Goal: Task Accomplishment & Management: Manage account settings

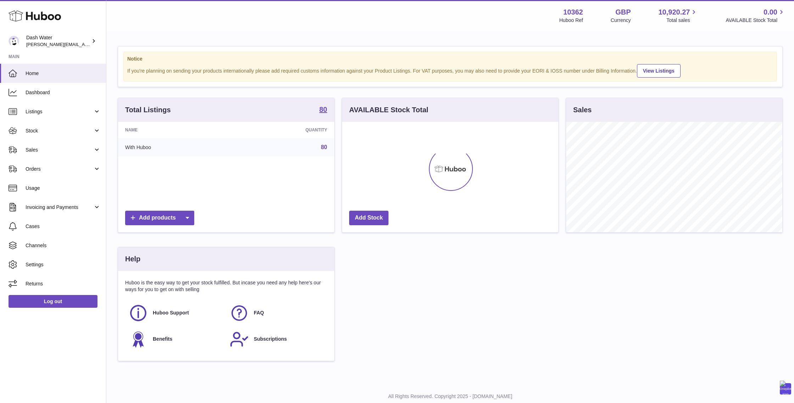
scroll to position [111, 216]
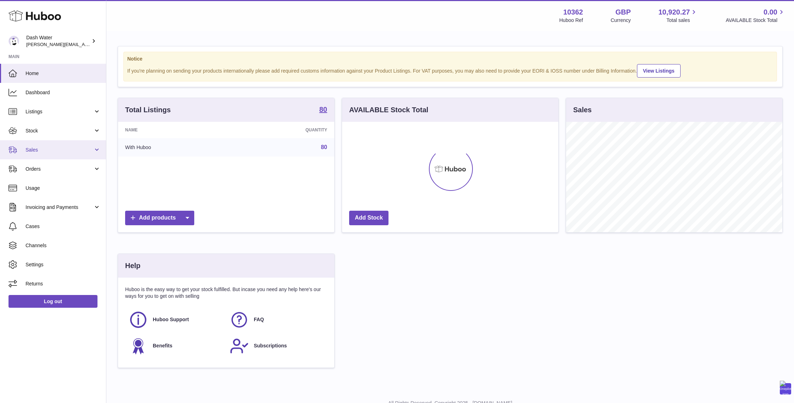
click at [30, 149] on span "Sales" at bounding box center [60, 150] width 68 height 7
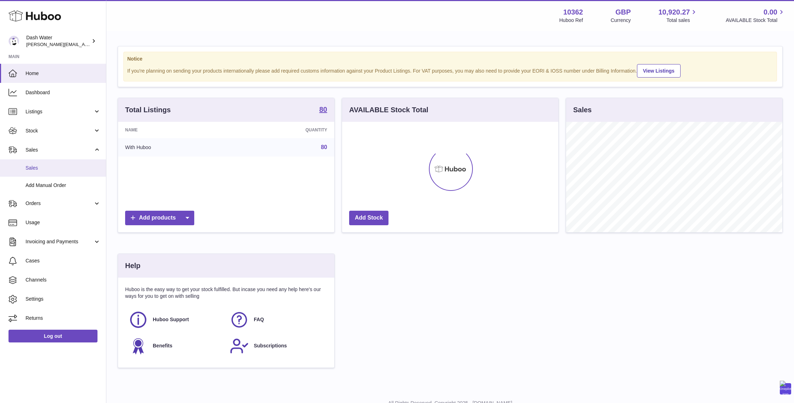
click at [37, 168] on span "Sales" at bounding box center [63, 168] width 75 height 7
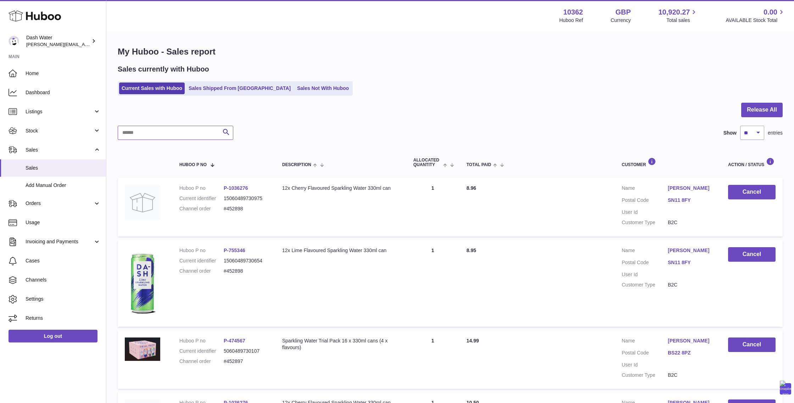
click at [176, 133] on input "text" at bounding box center [176, 133] width 116 height 14
paste input "******"
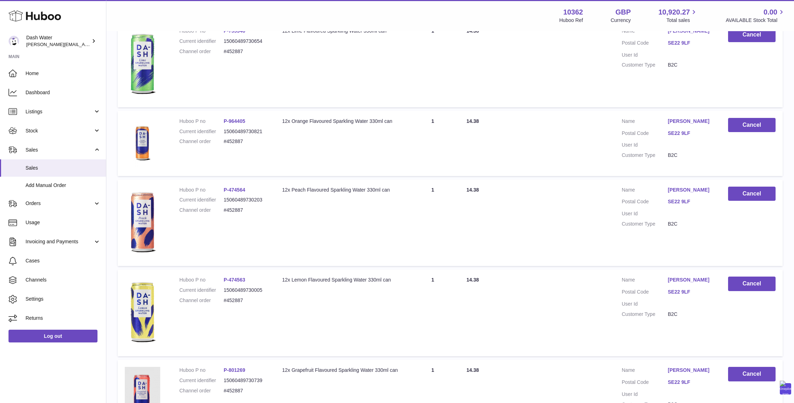
scroll to position [489, 0]
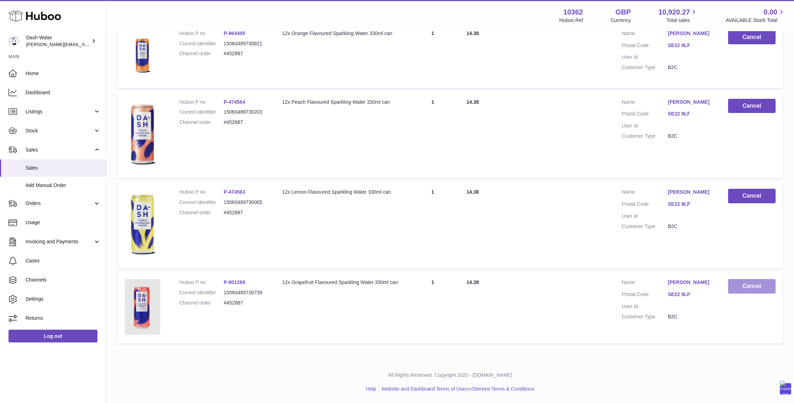
type input "******"
click at [744, 286] on button "Cancel" at bounding box center [752, 286] width 48 height 15
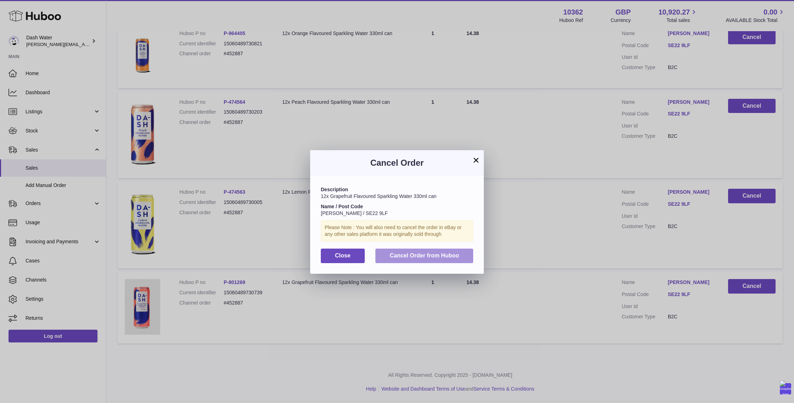
click at [430, 257] on span "Cancel Order from Huboo" at bounding box center [424, 256] width 69 height 6
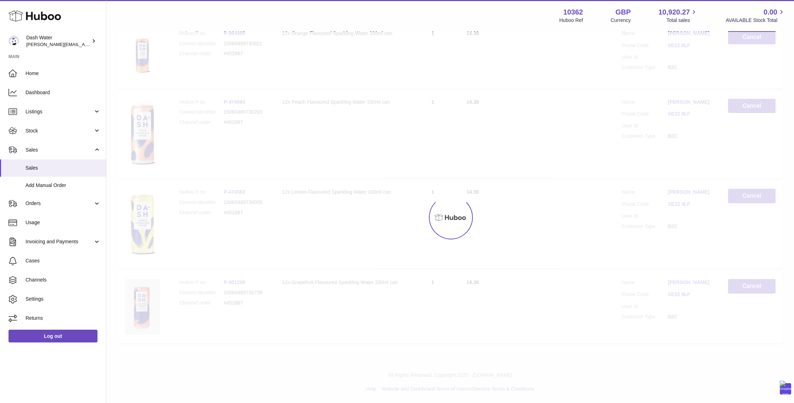
scroll to position [413, 0]
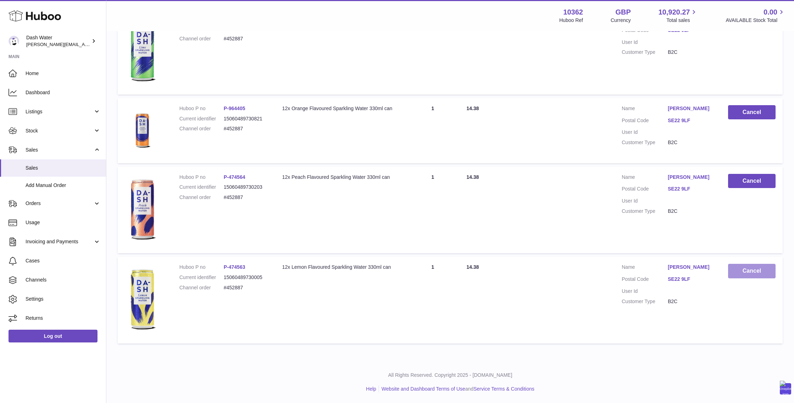
click at [740, 268] on button "Cancel" at bounding box center [752, 271] width 48 height 15
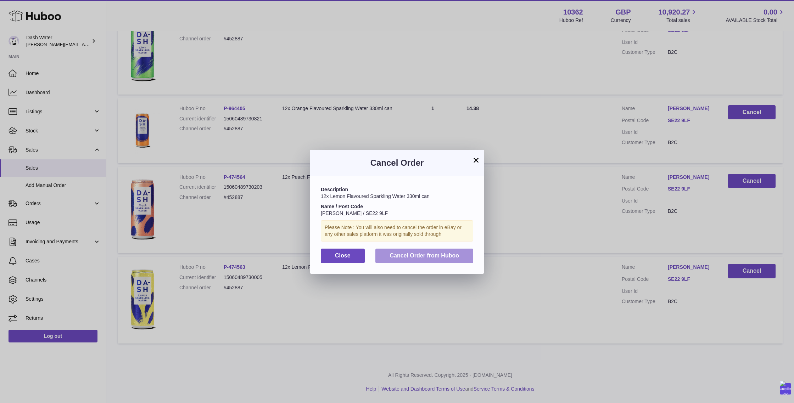
click at [453, 254] on span "Cancel Order from Huboo" at bounding box center [424, 256] width 69 height 6
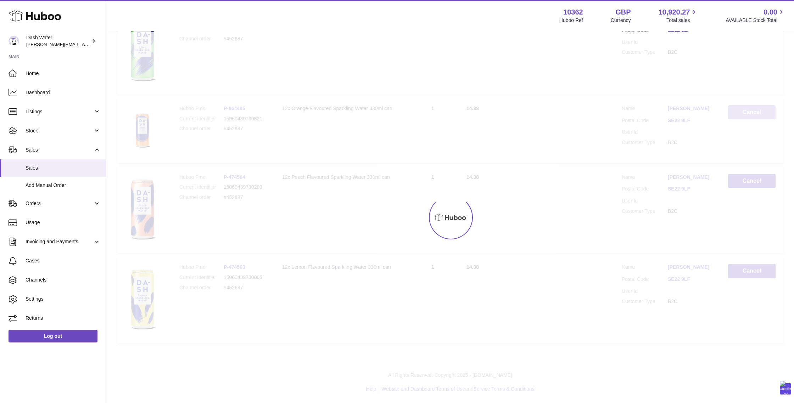
scroll to position [323, 0]
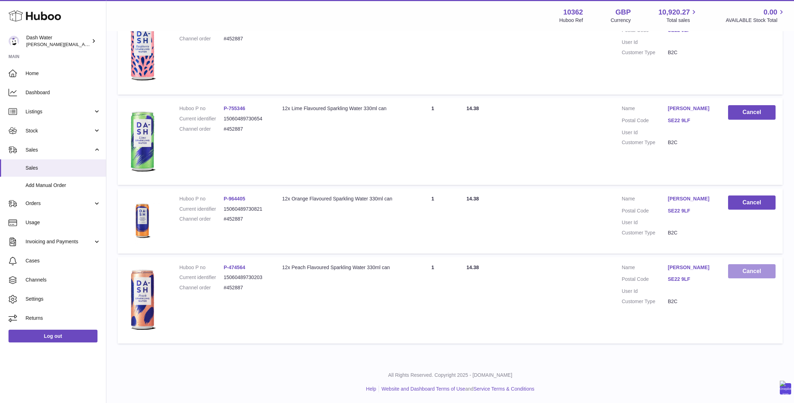
click at [735, 269] on button "Cancel" at bounding box center [752, 271] width 48 height 15
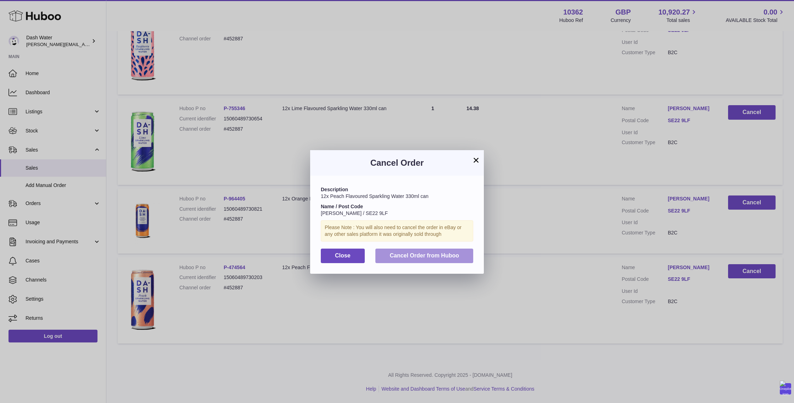
click at [446, 256] on span "Cancel Order from Huboo" at bounding box center [424, 256] width 69 height 6
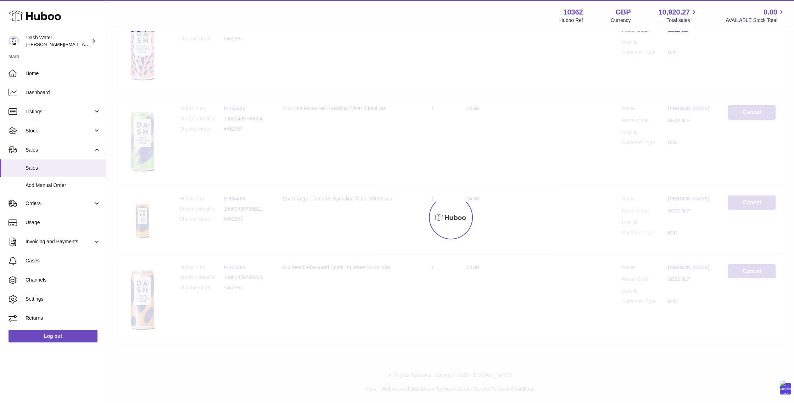
scroll to position [233, 0]
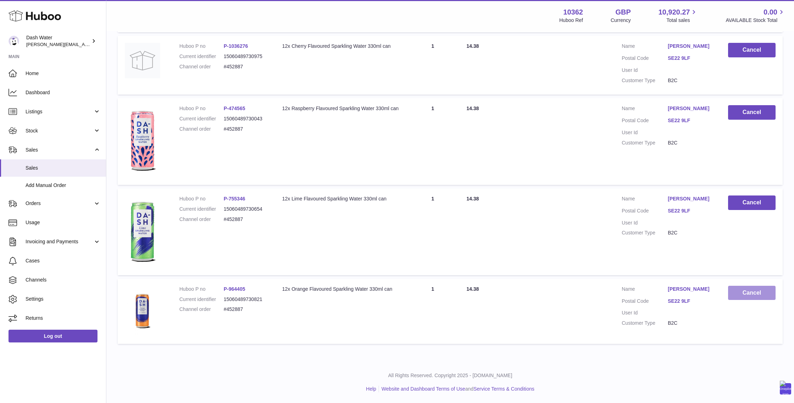
click at [735, 290] on button "Cancel" at bounding box center [752, 293] width 48 height 15
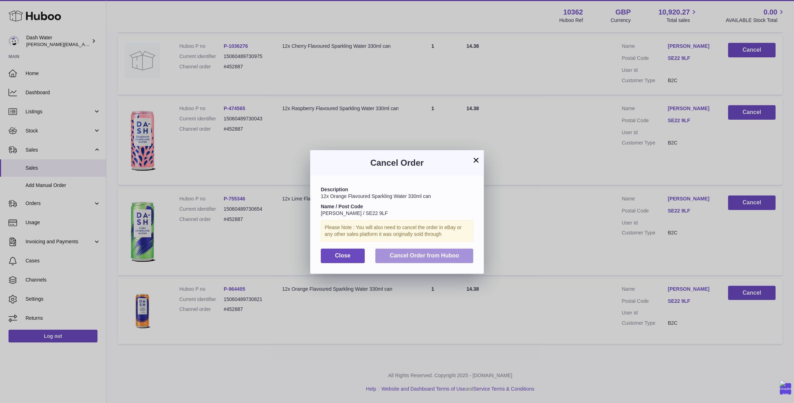
click at [455, 254] on span "Cancel Order from Huboo" at bounding box center [424, 256] width 69 height 6
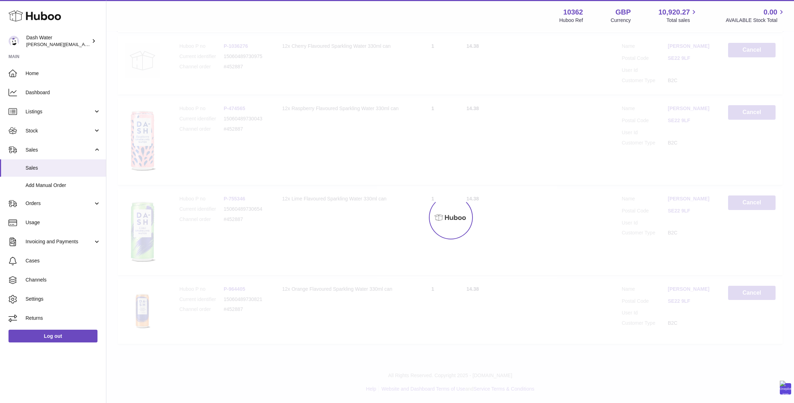
scroll to position [164, 0]
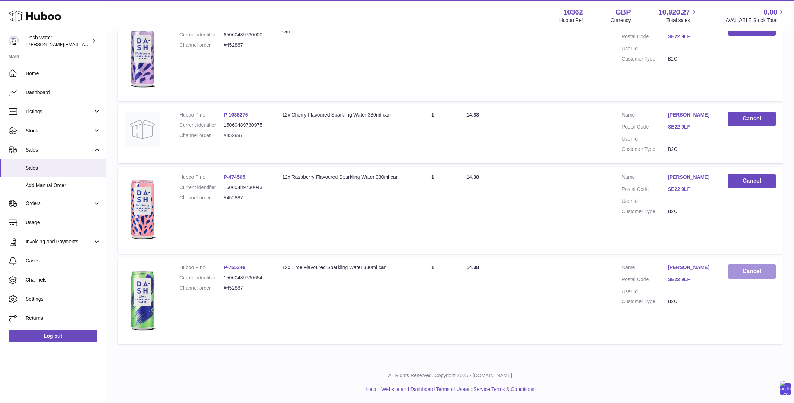
click at [738, 270] on button "Cancel" at bounding box center [752, 271] width 48 height 15
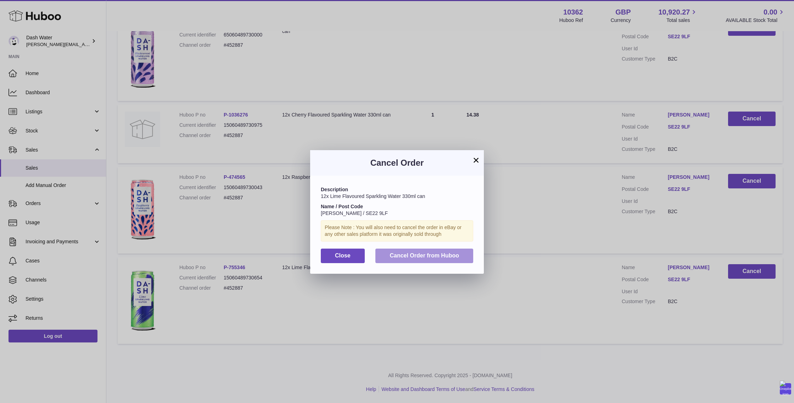
click at [450, 257] on span "Cancel Order from Huboo" at bounding box center [424, 256] width 69 height 6
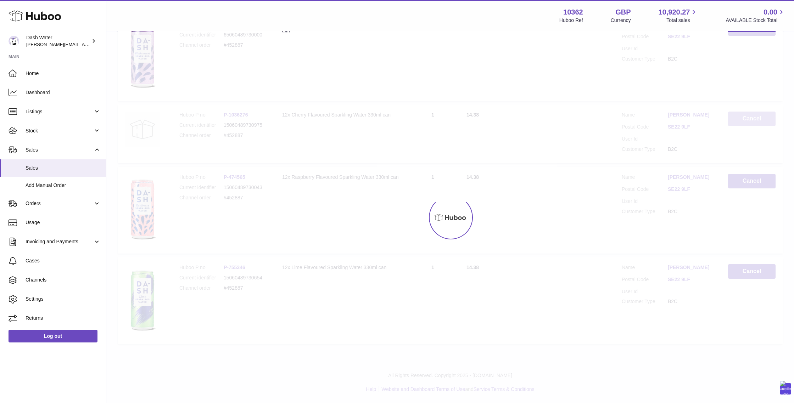
scroll to position [74, 0]
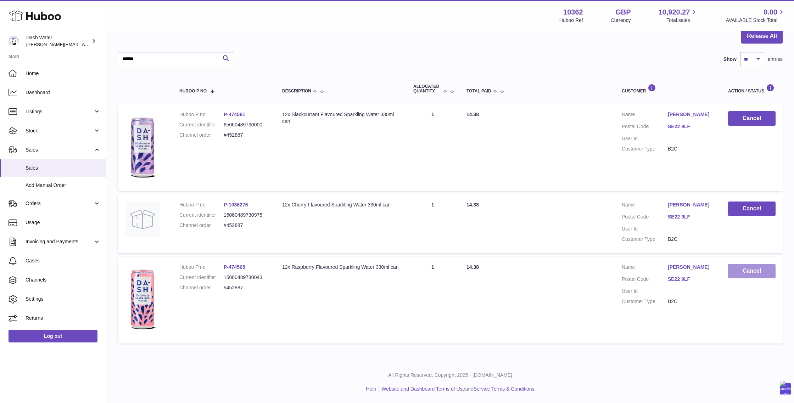
click at [738, 268] on button "Cancel" at bounding box center [752, 271] width 48 height 15
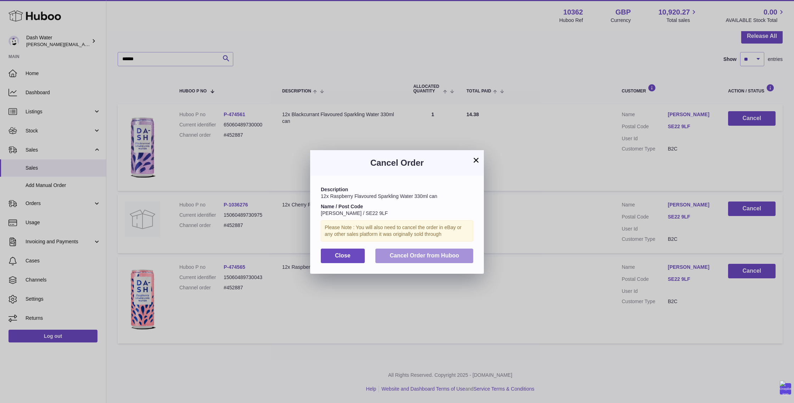
click at [431, 257] on span "Cancel Order from Huboo" at bounding box center [424, 256] width 69 height 6
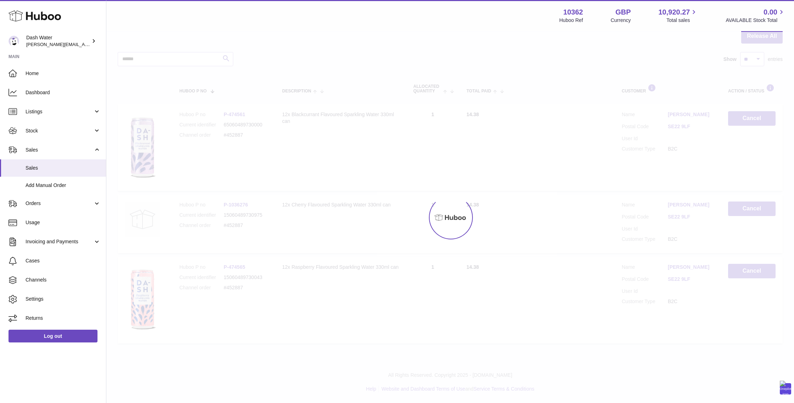
scroll to position [0, 0]
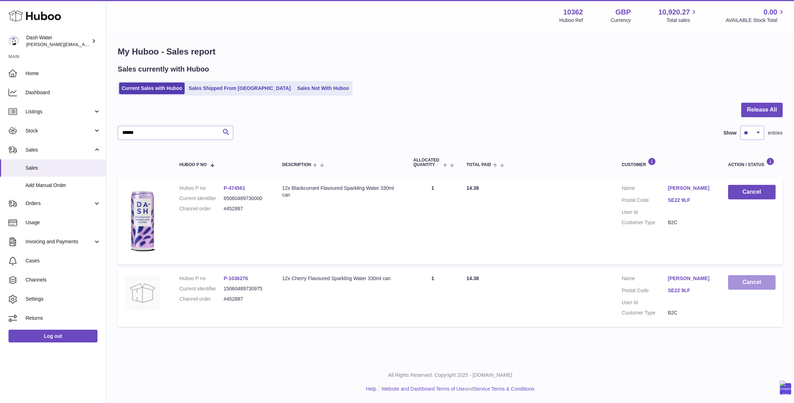
click at [732, 278] on button "Cancel" at bounding box center [752, 282] width 48 height 15
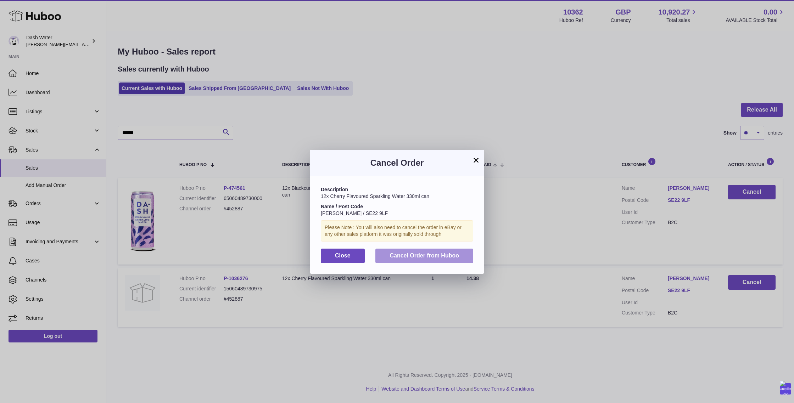
click at [436, 259] on span "Cancel Order from Huboo" at bounding box center [424, 256] width 69 height 6
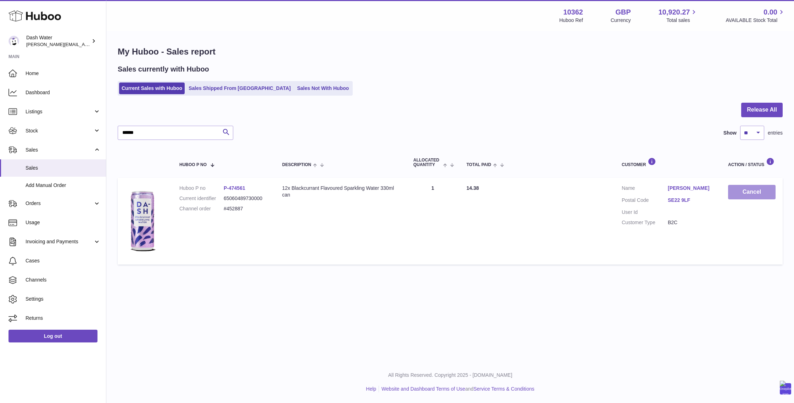
click at [736, 194] on button "Cancel" at bounding box center [752, 192] width 48 height 15
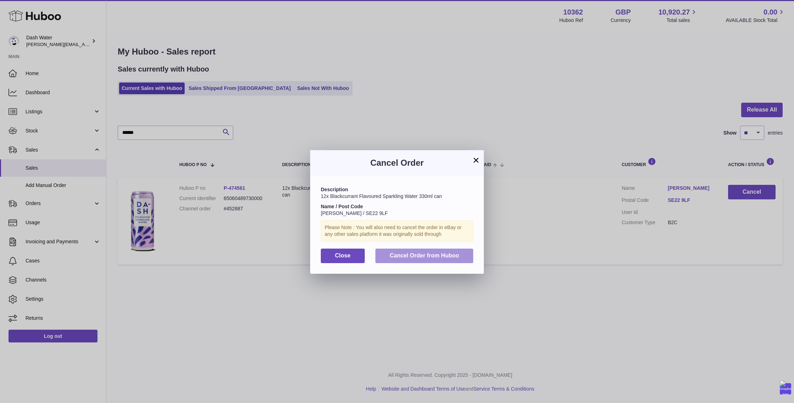
click at [413, 257] on span "Cancel Order from Huboo" at bounding box center [424, 256] width 69 height 6
